Goal: Task Accomplishment & Management: Complete application form

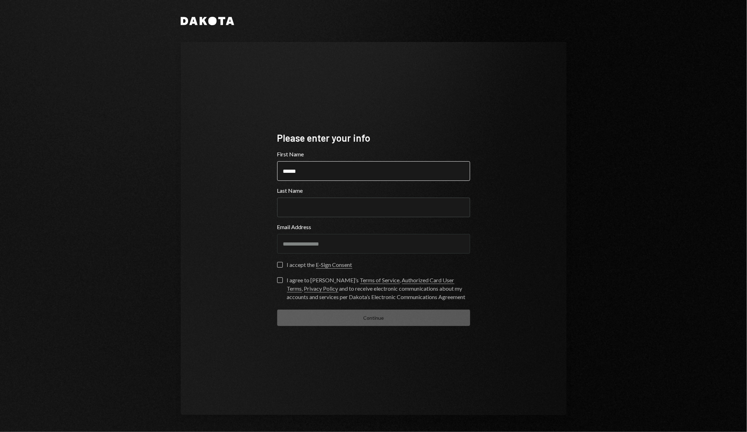
type input "******"
type input "***"
click at [277, 265] on button "I accept the E-Sign Consent" at bounding box center [280, 265] width 6 height 6
click at [278, 284] on label "I agree to [PERSON_NAME]’s Terms of Service , Authorized Card User Terms , Priv…" at bounding box center [373, 289] width 193 height 24
click at [278, 283] on button "I agree to [PERSON_NAME]’s Terms of Service , Authorized Card User Terms , Priv…" at bounding box center [280, 280] width 6 height 6
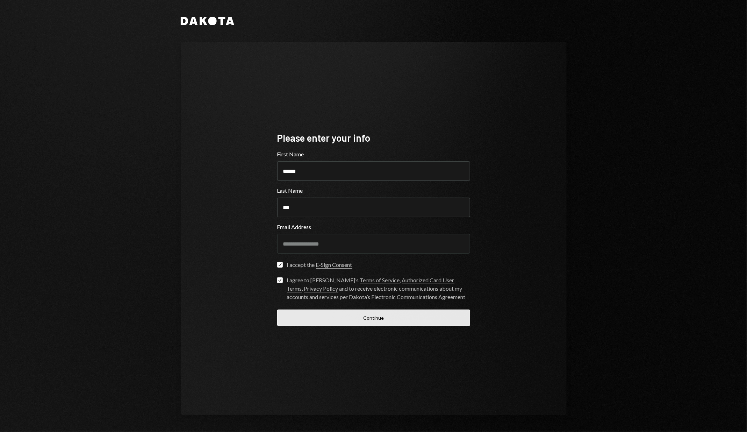
click at [307, 320] on button "Continue" at bounding box center [373, 317] width 193 height 16
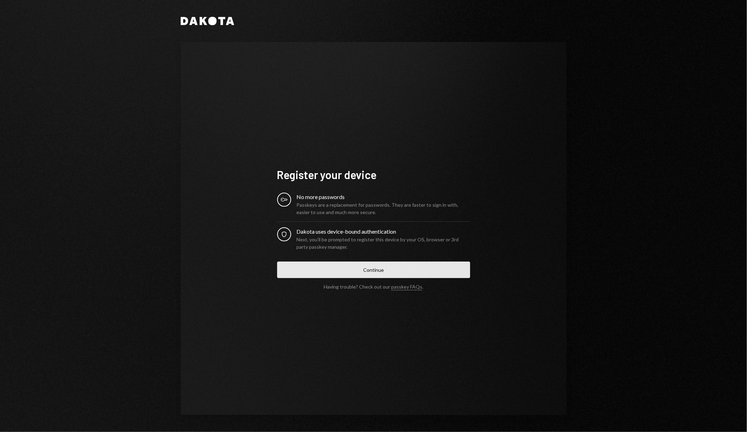
click at [316, 266] on button "Continue" at bounding box center [373, 270] width 193 height 16
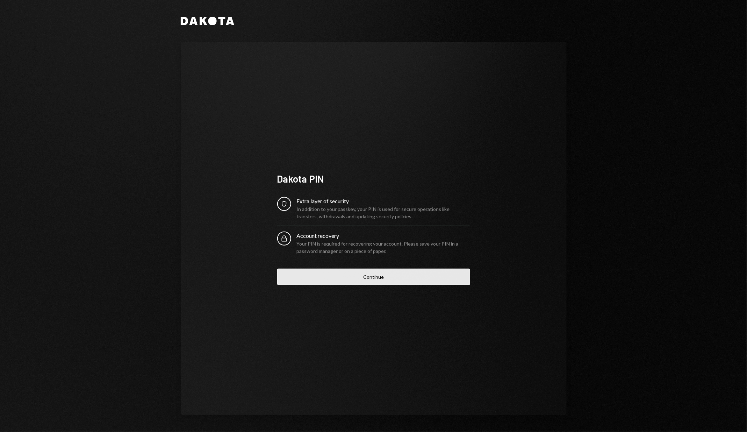
click at [423, 279] on button "Continue" at bounding box center [373, 277] width 193 height 16
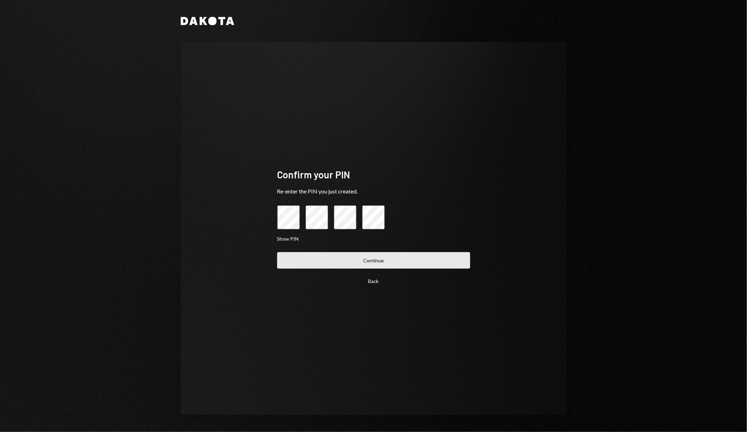
click at [420, 264] on button "Continue" at bounding box center [373, 260] width 193 height 16
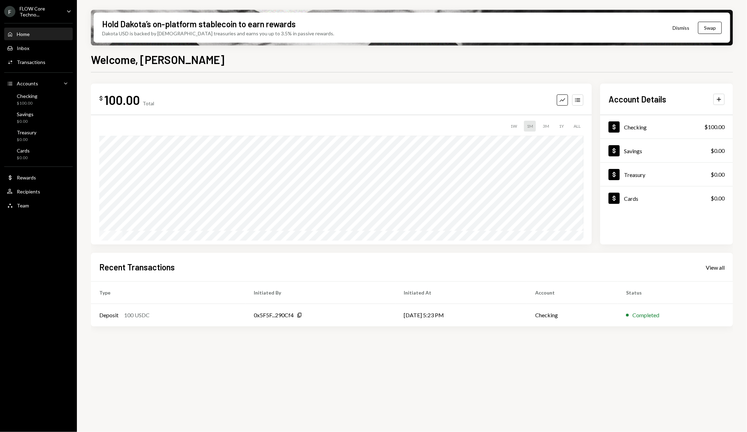
click at [265, 77] on div "$ 100.00 Total Graph Accounts 1W 1M 3M 1Y ALL $100.00 [DATE] Account Details Pl…" at bounding box center [412, 206] width 642 height 268
click at [55, 60] on div "Activities Transactions" at bounding box center [38, 62] width 63 height 6
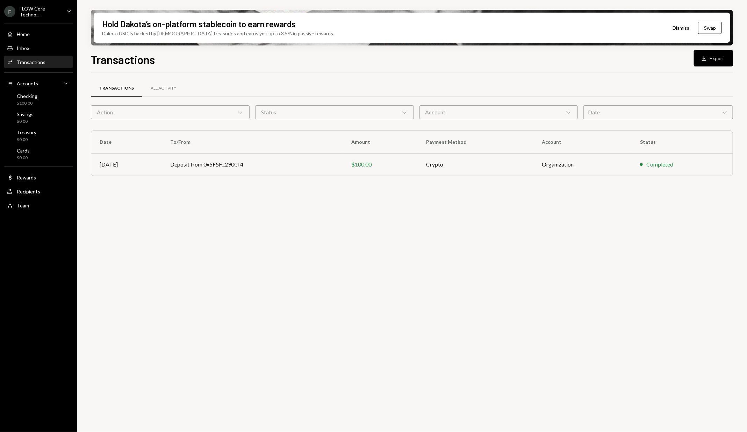
click at [175, 66] on div "Transactions Download Export" at bounding box center [412, 58] width 642 height 15
click at [50, 9] on div "FLOW Core Techno..." at bounding box center [40, 12] width 41 height 12
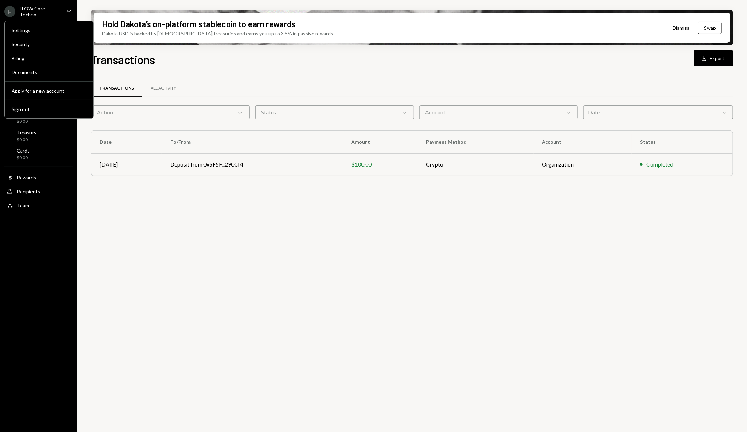
click at [50, 9] on div "FLOW Core Techno..." at bounding box center [40, 12] width 41 height 12
